Goal: Information Seeking & Learning: Learn about a topic

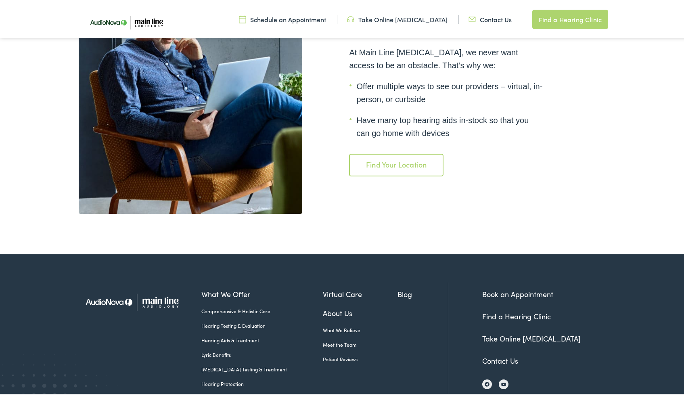
scroll to position [1694, 0]
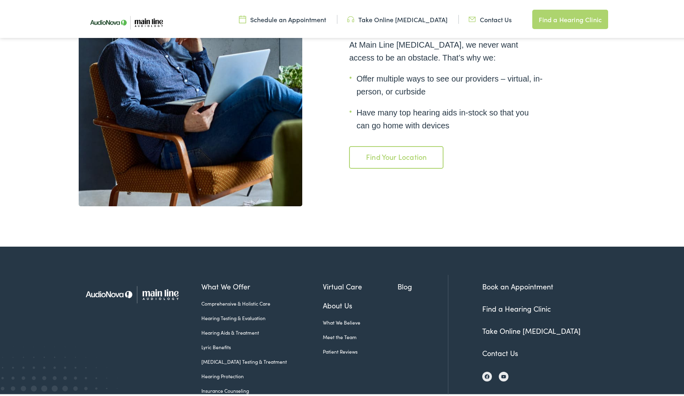
click at [490, 302] on link "Find a Hearing Clinic" at bounding box center [516, 307] width 69 height 10
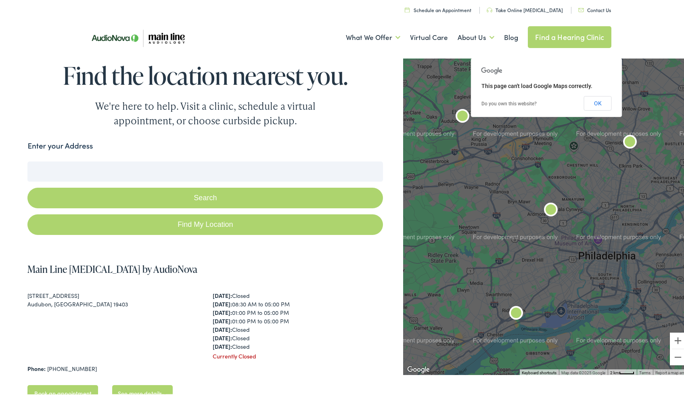
click at [153, 40] on img at bounding box center [137, 36] width 117 height 39
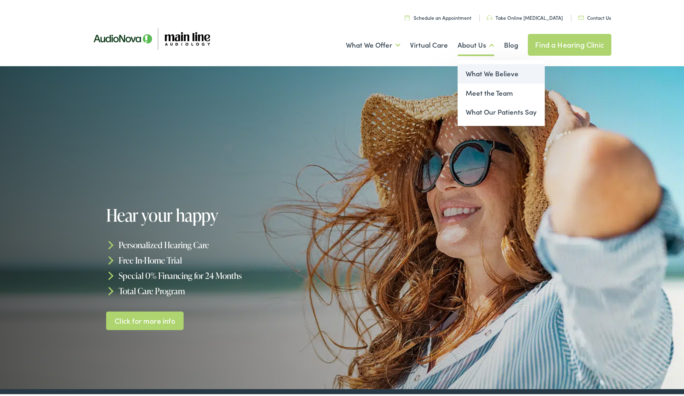
click at [474, 72] on link "What We Believe" at bounding box center [501, 72] width 87 height 19
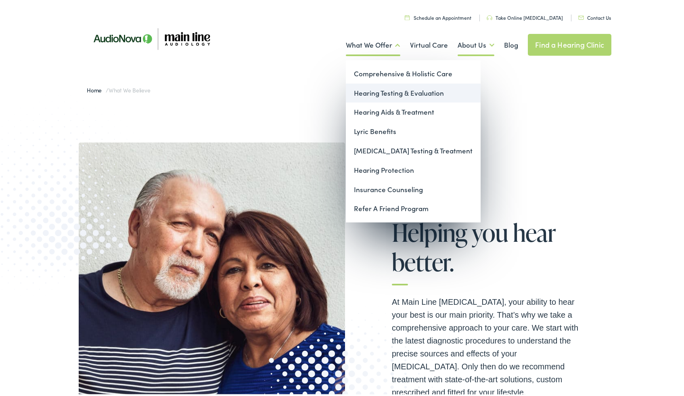
click at [366, 95] on link "Hearing Testing & Evaluation" at bounding box center [413, 91] width 135 height 19
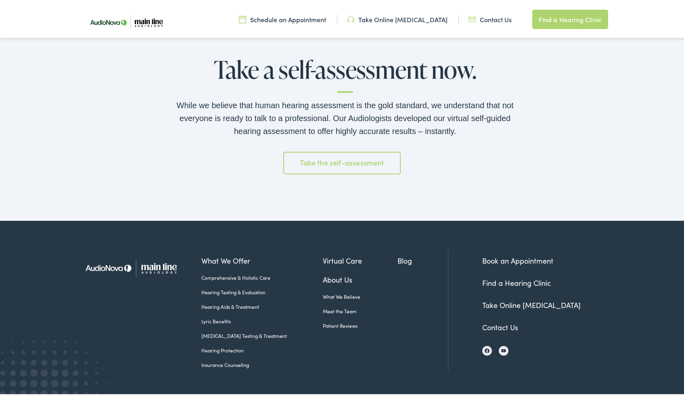
scroll to position [1278, 0]
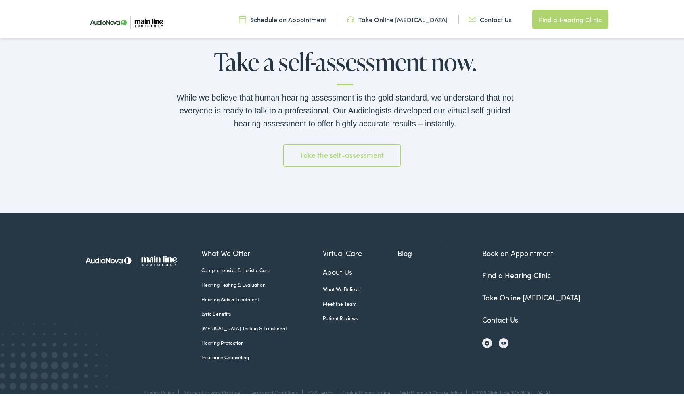
click at [241, 267] on link "Comprehensive & Holistic Care" at bounding box center [261, 268] width 121 height 7
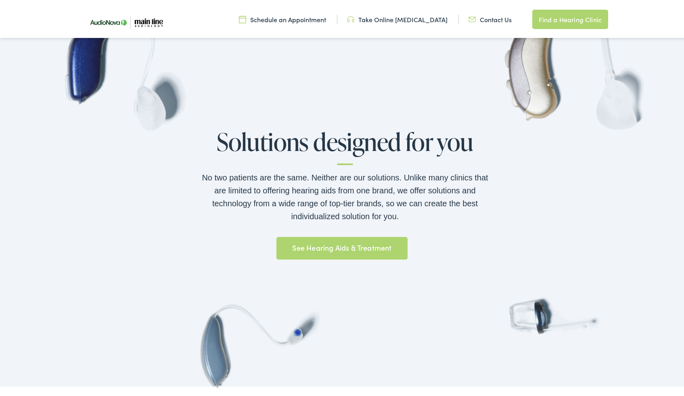
scroll to position [595, 0]
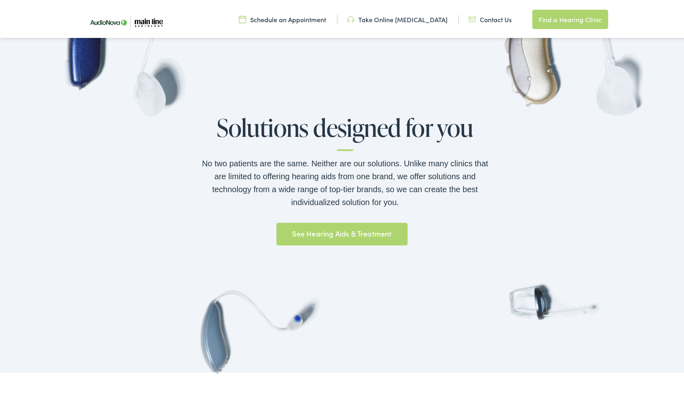
click at [381, 238] on link "See Hearing Aids & Treatment" at bounding box center [341, 232] width 131 height 23
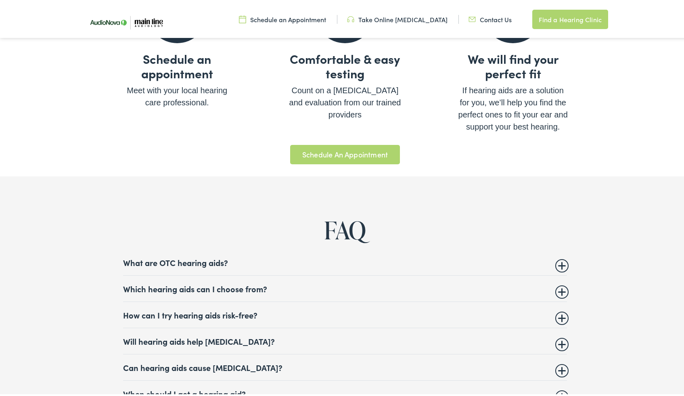
scroll to position [2935, 0]
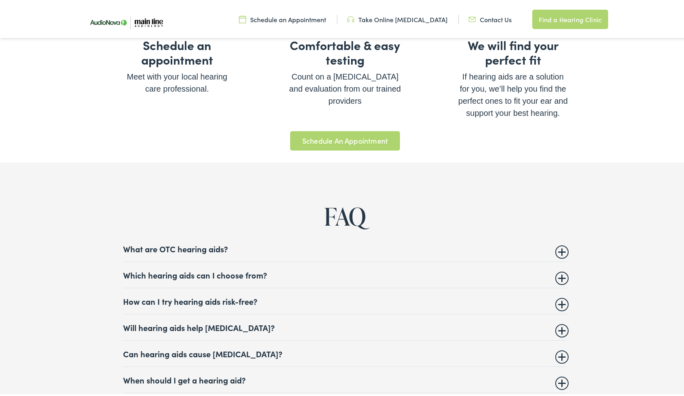
click at [554, 275] on summary "Which hearing aids can I choose from?" at bounding box center [345, 273] width 444 height 10
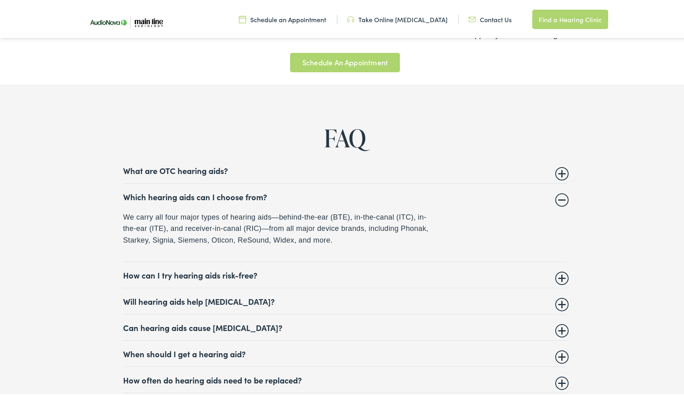
scroll to position [3024, 0]
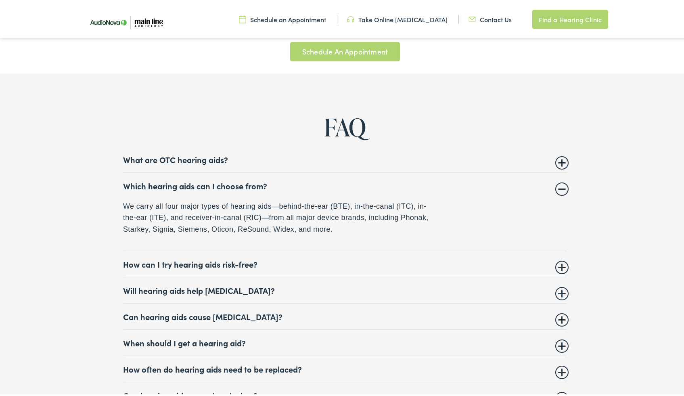
click at [560, 266] on summary "How can I try hearing aids risk-free?" at bounding box center [345, 263] width 444 height 10
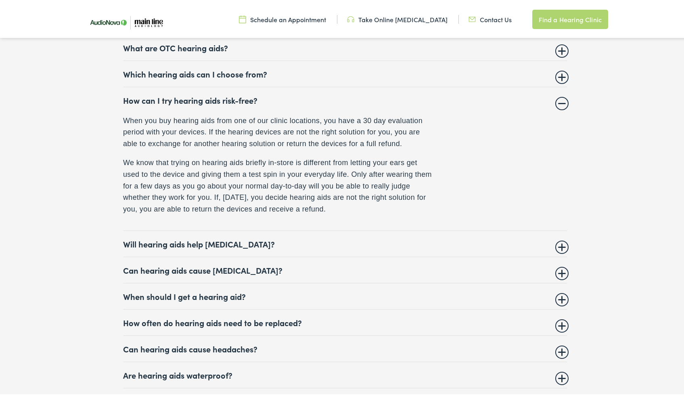
scroll to position [3139, 0]
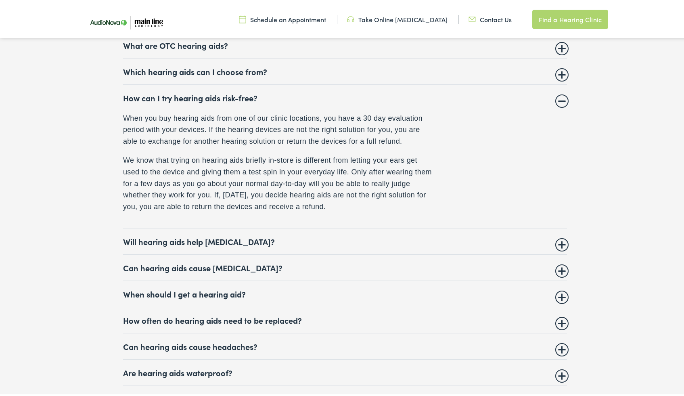
click at [560, 268] on summary "Can hearing aids cause vertigo?" at bounding box center [345, 266] width 444 height 10
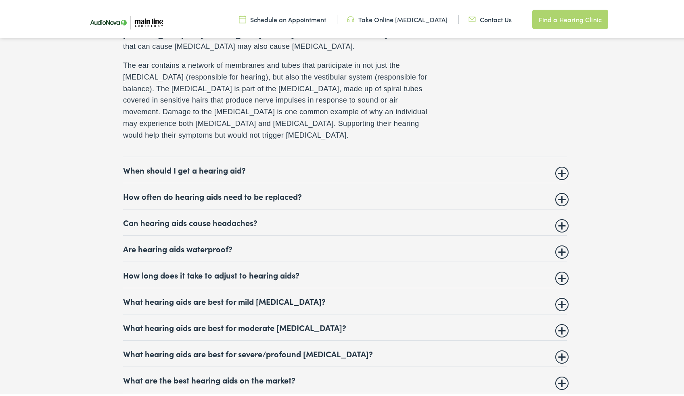
scroll to position [3286, 0]
click at [556, 163] on summary "When should I get a hearing aid?" at bounding box center [345, 168] width 444 height 10
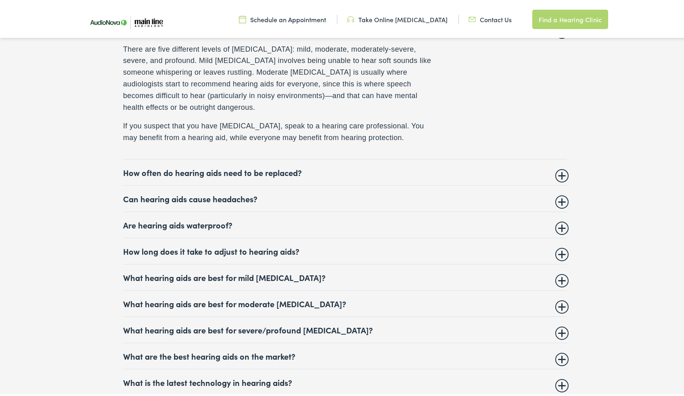
click at [557, 178] on details "How often do hearing aids need to be replaced? Many major brands rate their hea…" at bounding box center [345, 171] width 444 height 26
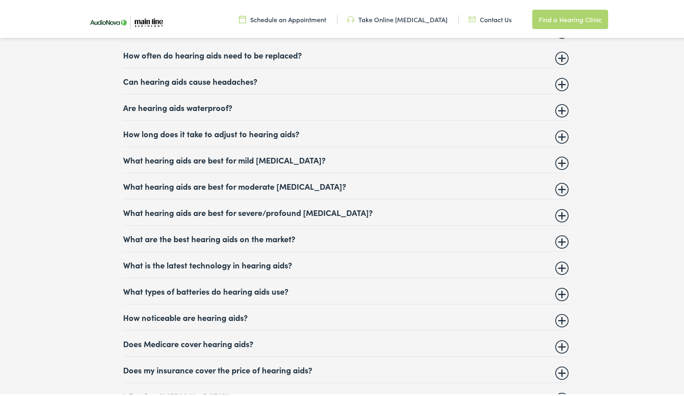
click at [560, 57] on summary "How often do hearing aids need to be replaced?" at bounding box center [345, 53] width 444 height 10
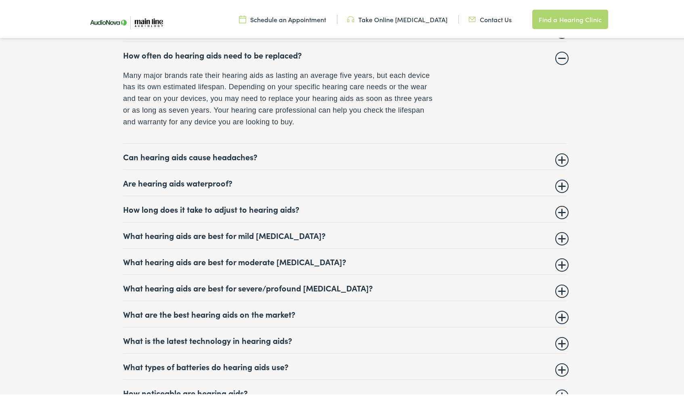
click at [564, 156] on details "Can hearing aids cause headaches? Some people report that when they first start…" at bounding box center [345, 155] width 444 height 26
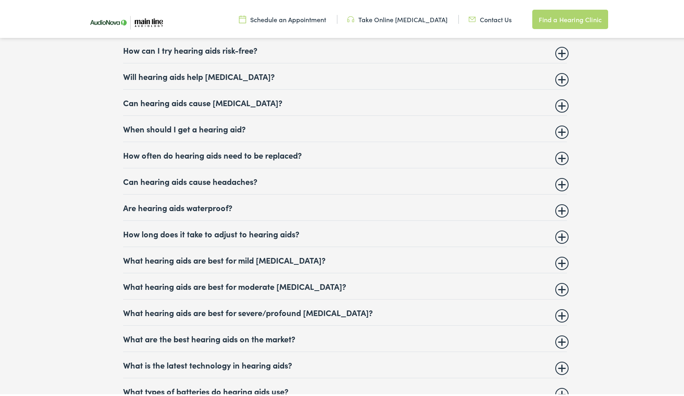
scroll to position [3191, 0]
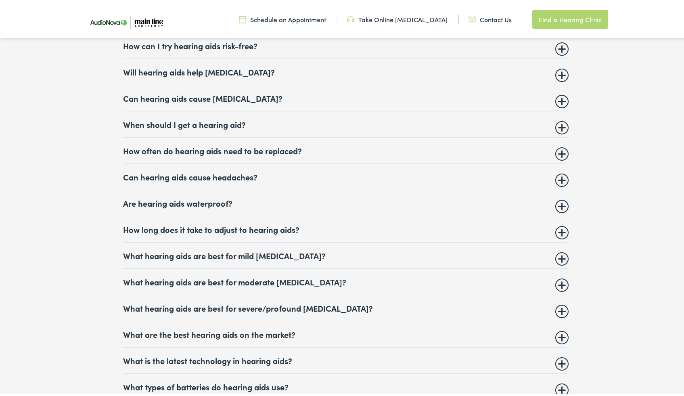
click at [561, 182] on details "Can hearing aids cause headaches? Some people report that when they first start…" at bounding box center [345, 175] width 444 height 26
click at [561, 178] on summary "Can hearing aids cause headaches?" at bounding box center [345, 175] width 444 height 10
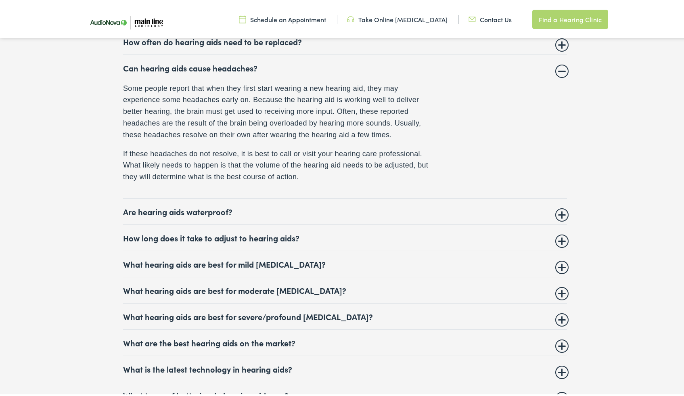
scroll to position [3300, 0]
click at [558, 215] on summary "Are hearing aids waterproof?" at bounding box center [345, 210] width 444 height 10
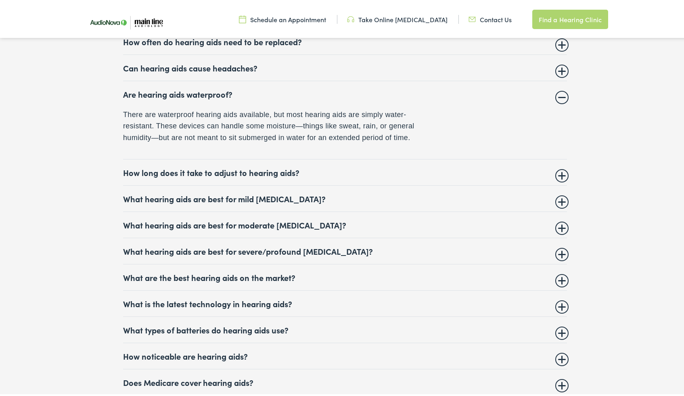
click at [561, 179] on details "How long does it take to adjust to hearing aids? Most people get used to their …" at bounding box center [345, 171] width 444 height 26
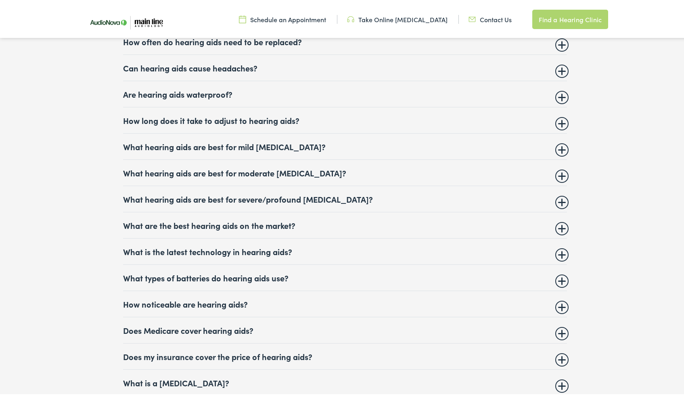
click at [560, 173] on summary "What hearing aids are best for moderate hearing loss?" at bounding box center [345, 171] width 444 height 10
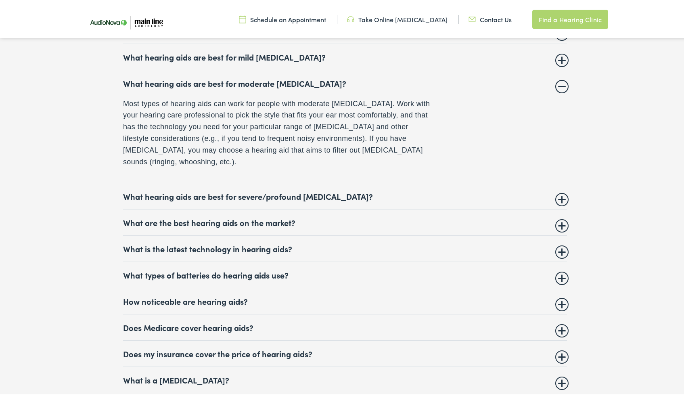
scroll to position [3394, 0]
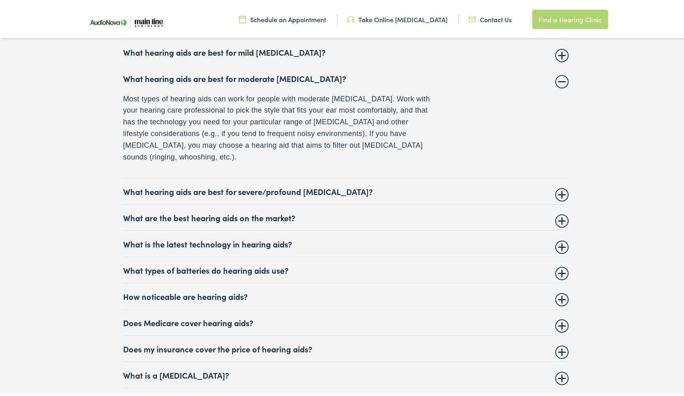
click at [561, 211] on summary "What are the best hearing aids on the market?" at bounding box center [345, 216] width 444 height 10
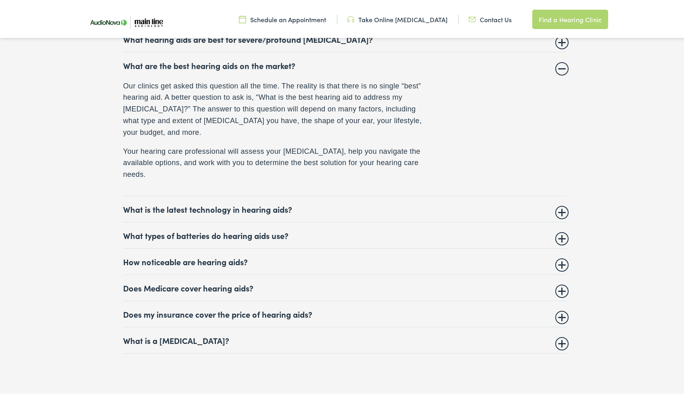
scroll to position [3483, 0]
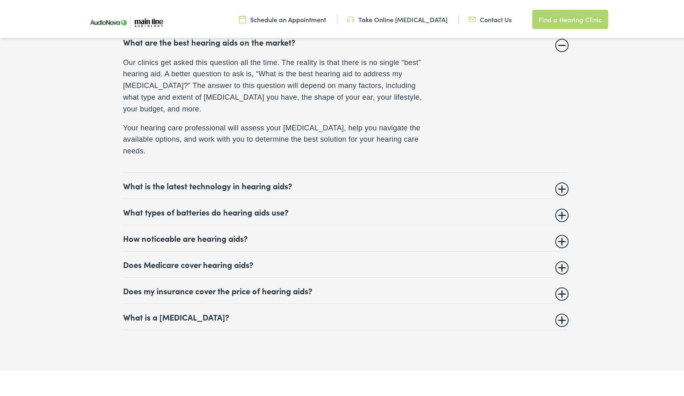
click at [560, 189] on summary "What is the latest technology in hearing aids?" at bounding box center [345, 184] width 444 height 10
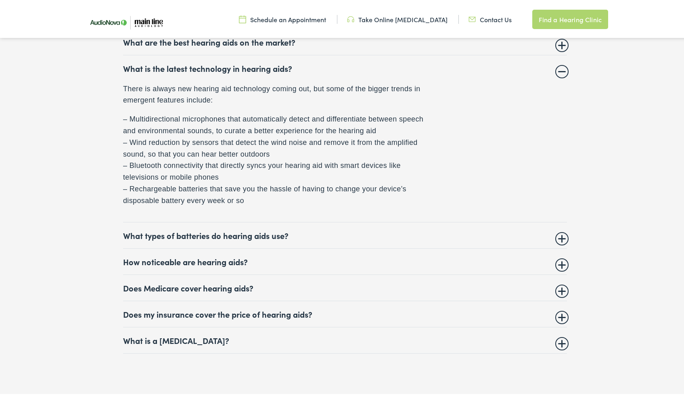
click at [559, 262] on summary "How noticeable are hearing aids?" at bounding box center [345, 260] width 444 height 10
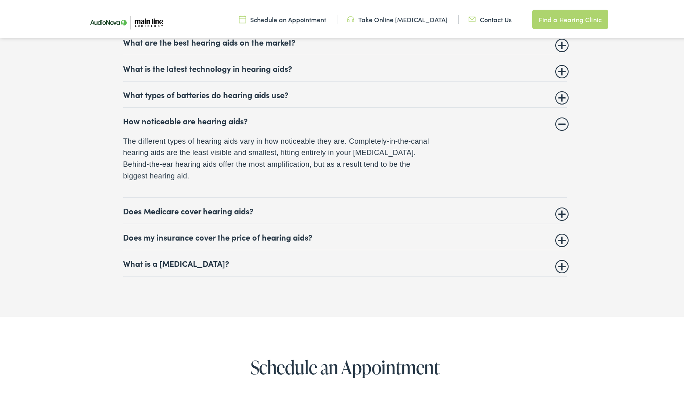
click at [561, 239] on summary "Does my insurance cover the price of hearing aids?" at bounding box center [345, 235] width 444 height 10
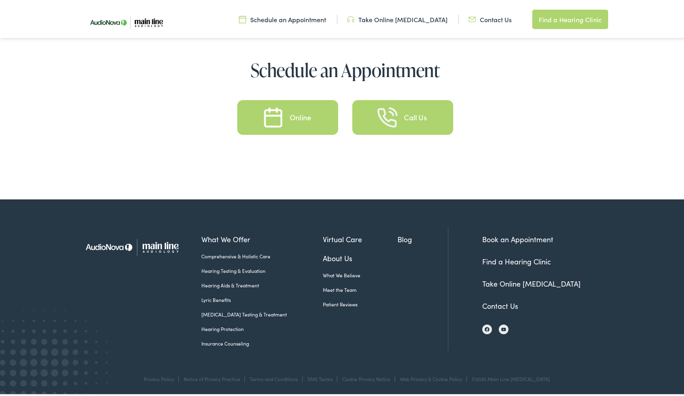
scroll to position [3782, 0]
click at [323, 289] on link "Meet the Team" at bounding box center [360, 287] width 75 height 7
